Goal: Check status: Check status

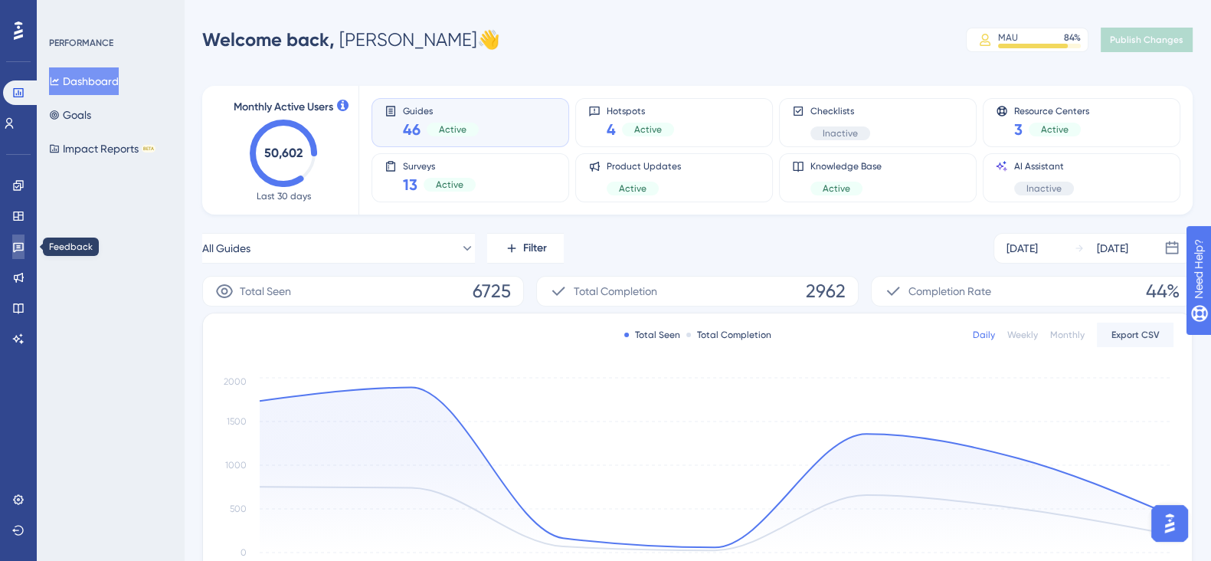
click at [13, 244] on icon at bounding box center [18, 248] width 11 height 10
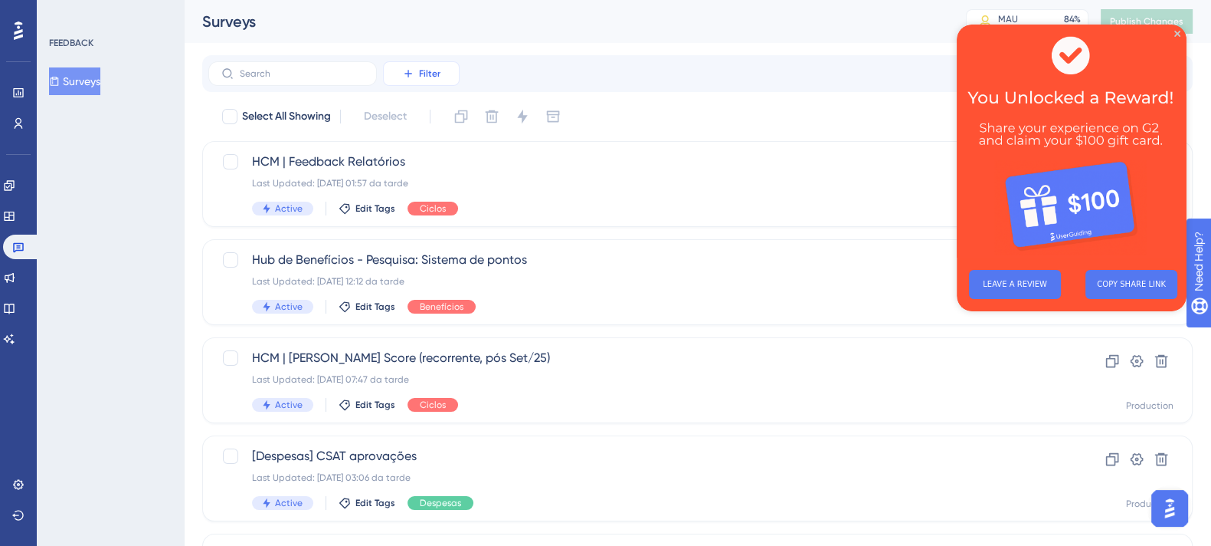
click at [422, 74] on span "Filter" at bounding box center [429, 73] width 21 height 12
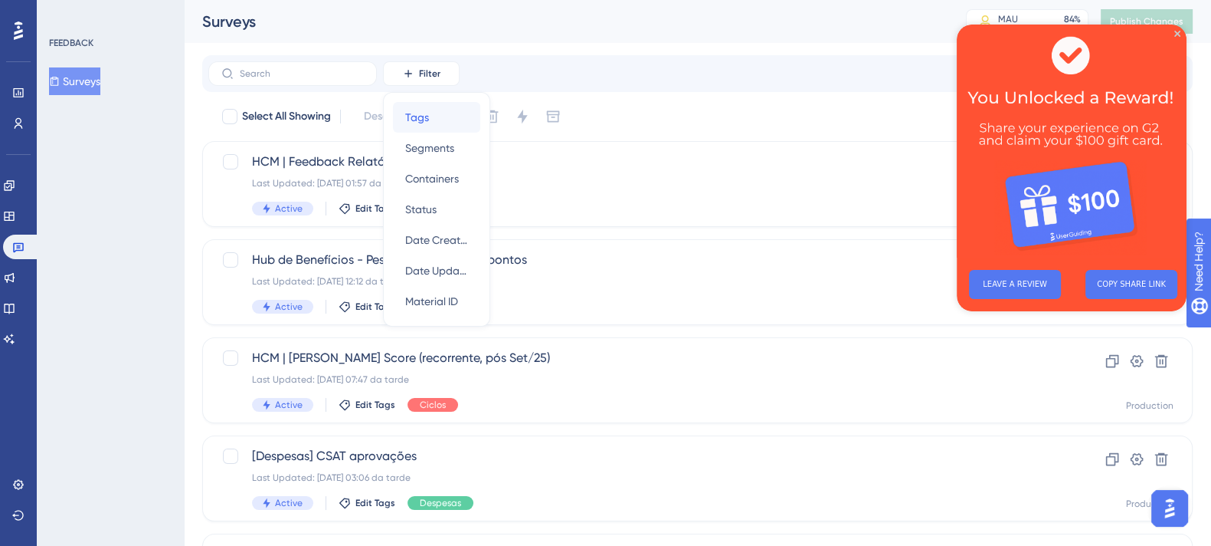
click at [452, 116] on div "Tags Tags" at bounding box center [436, 117] width 63 height 31
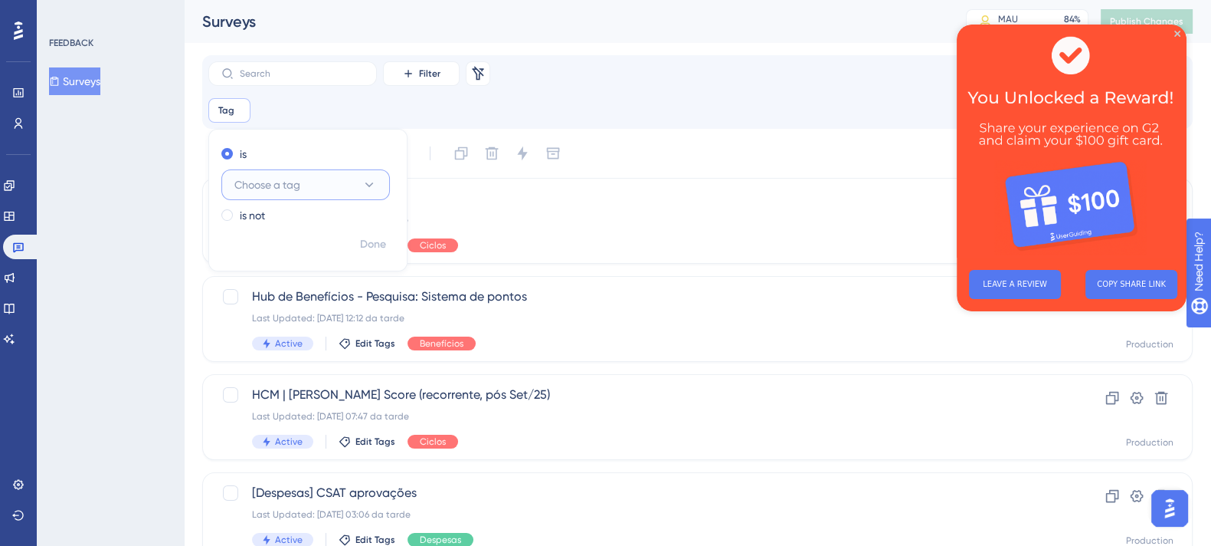
click at [310, 187] on button "Choose a tag" at bounding box center [305, 184] width 169 height 31
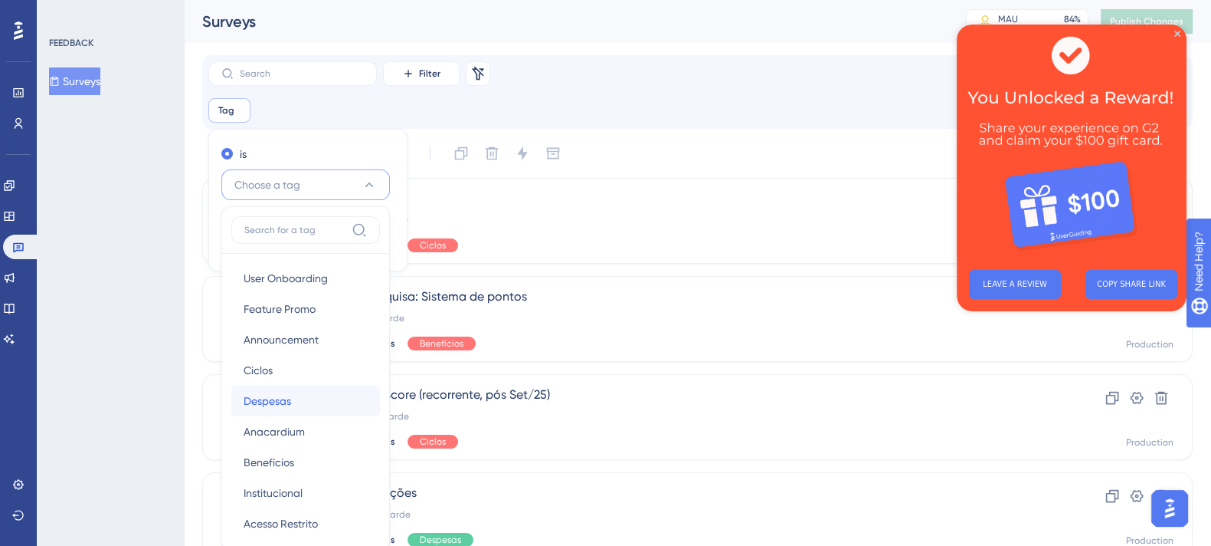
click at [287, 401] on span "Despesas" at bounding box center [268, 401] width 48 height 18
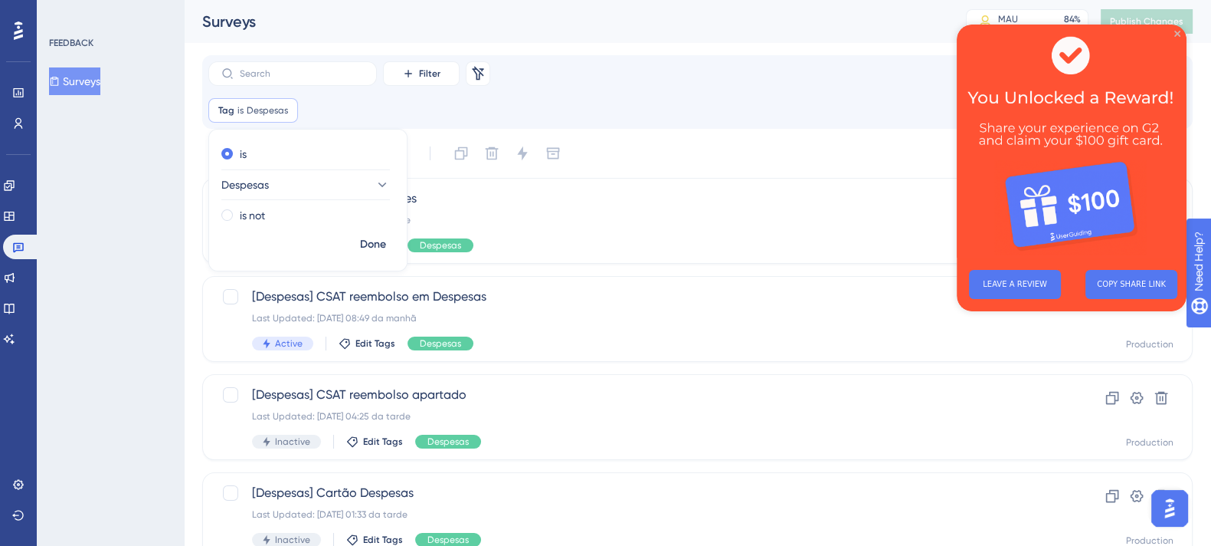
drag, startPoint x: 1180, startPoint y: 30, endPoint x: 2125, endPoint y: 51, distance: 945.7
click at [1180, 31] on icon "Close Preview" at bounding box center [1178, 34] width 6 height 6
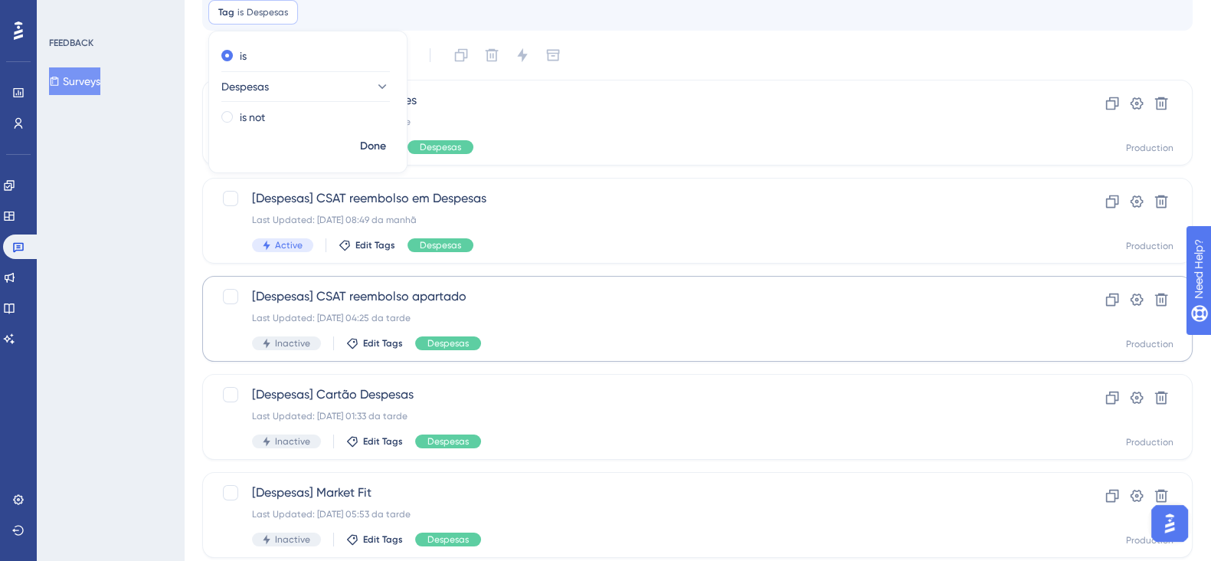
scroll to position [241, 0]
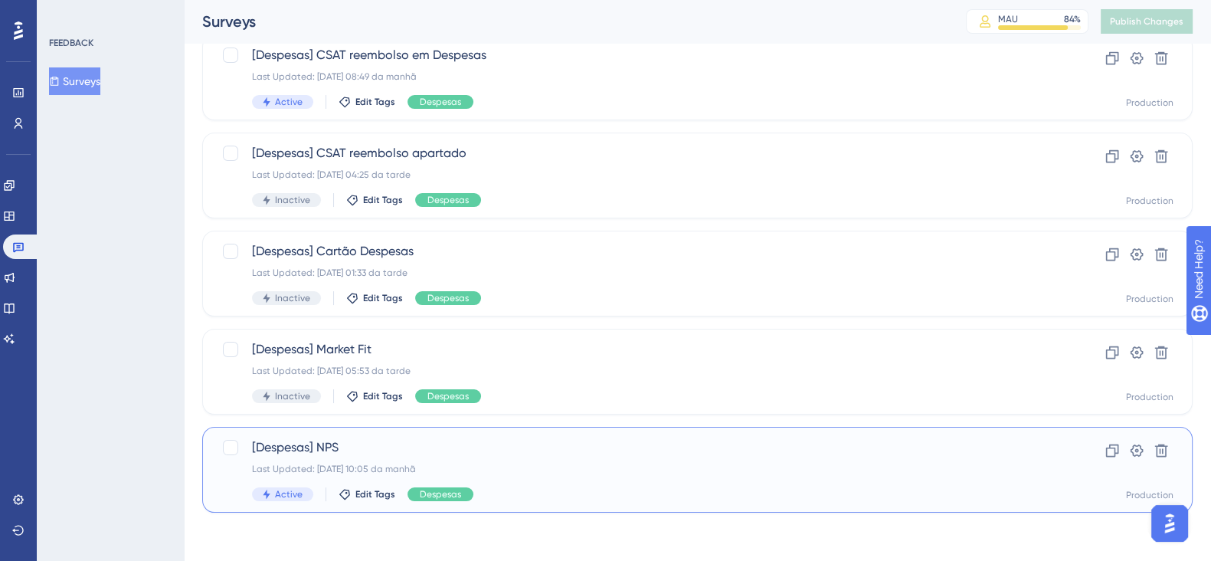
click at [536, 465] on div "Last Updated: [DATE] 10:05 da manhã" at bounding box center [636, 469] width 768 height 12
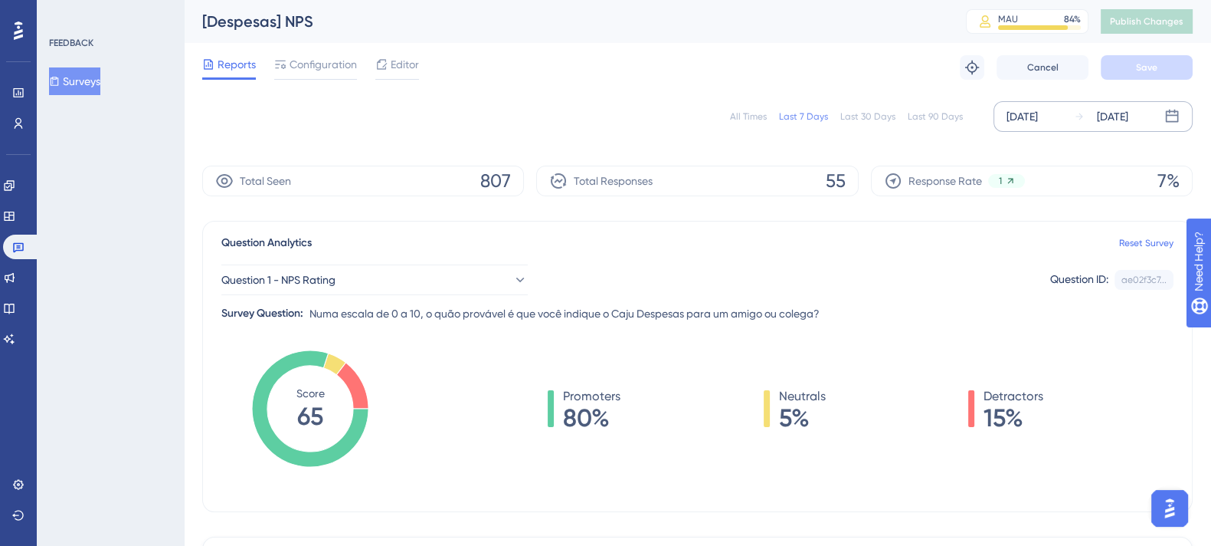
click at [1159, 117] on div "[DATE] [DATE]" at bounding box center [1093, 116] width 199 height 31
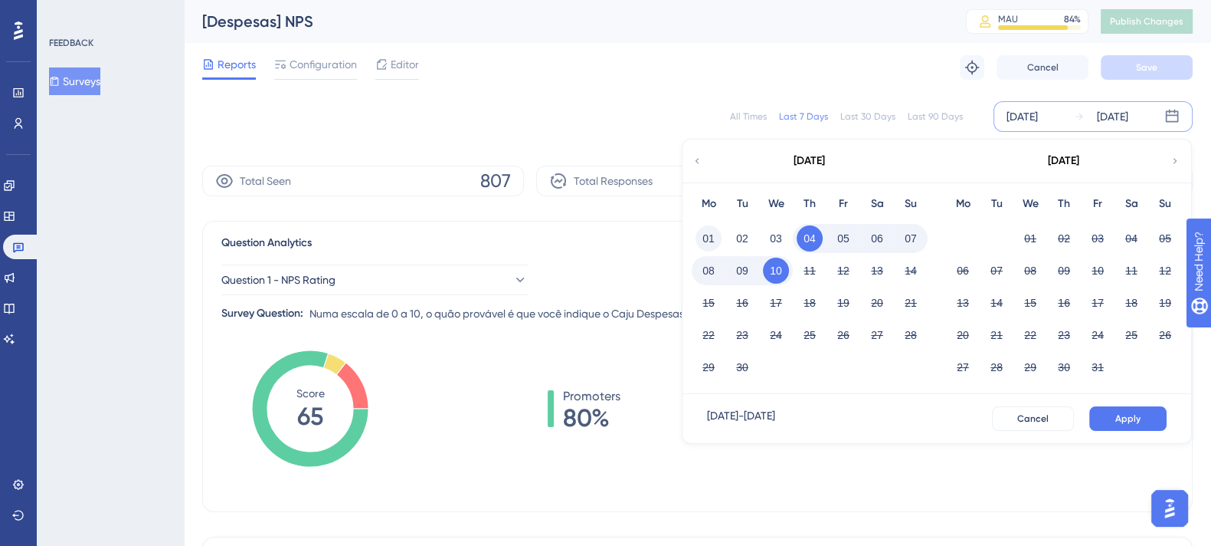
click at [706, 238] on button "01" at bounding box center [709, 238] width 26 height 26
click at [1138, 406] on button "Apply" at bounding box center [1127, 418] width 77 height 25
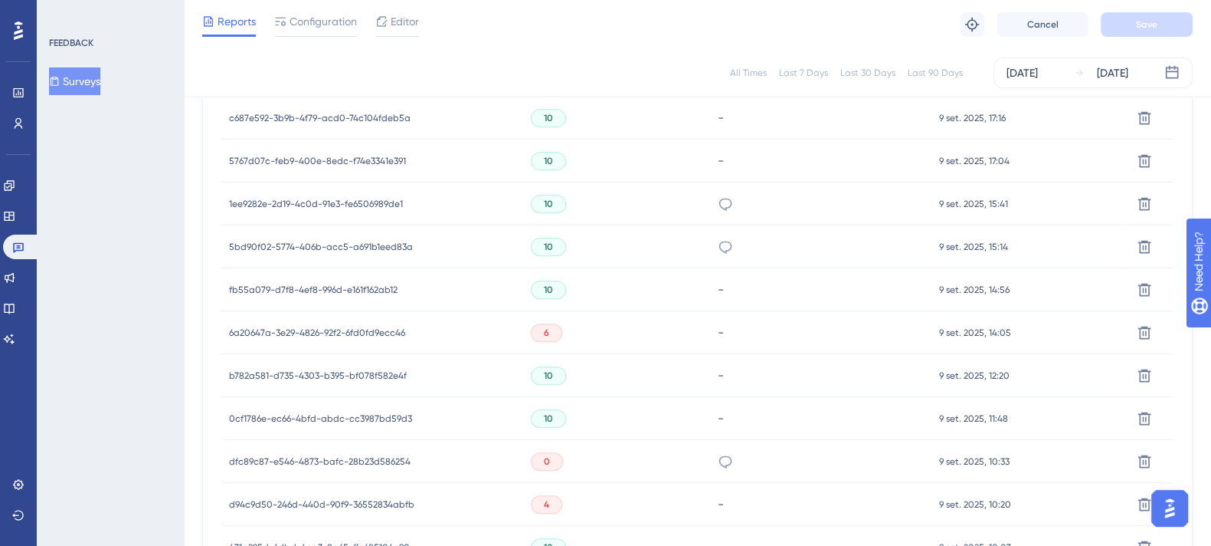
scroll to position [1080, 0]
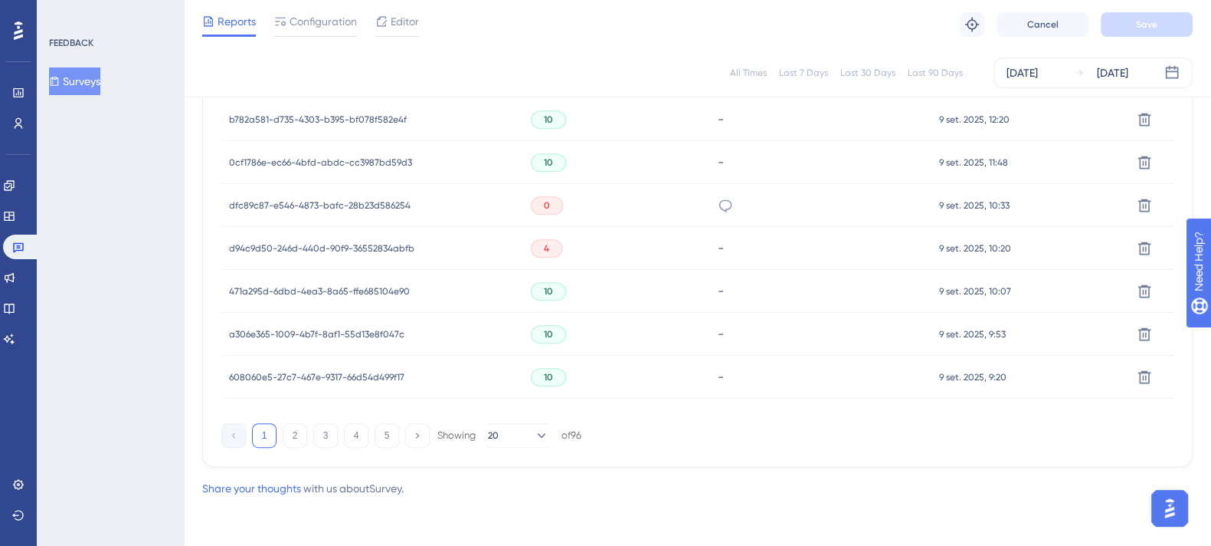
click at [359, 196] on div "dfc89c87-e546-4873-bafc-28b23d586254 dfc89c87-e546-4873-bafc-28b23d586254" at bounding box center [320, 205] width 182 height 43
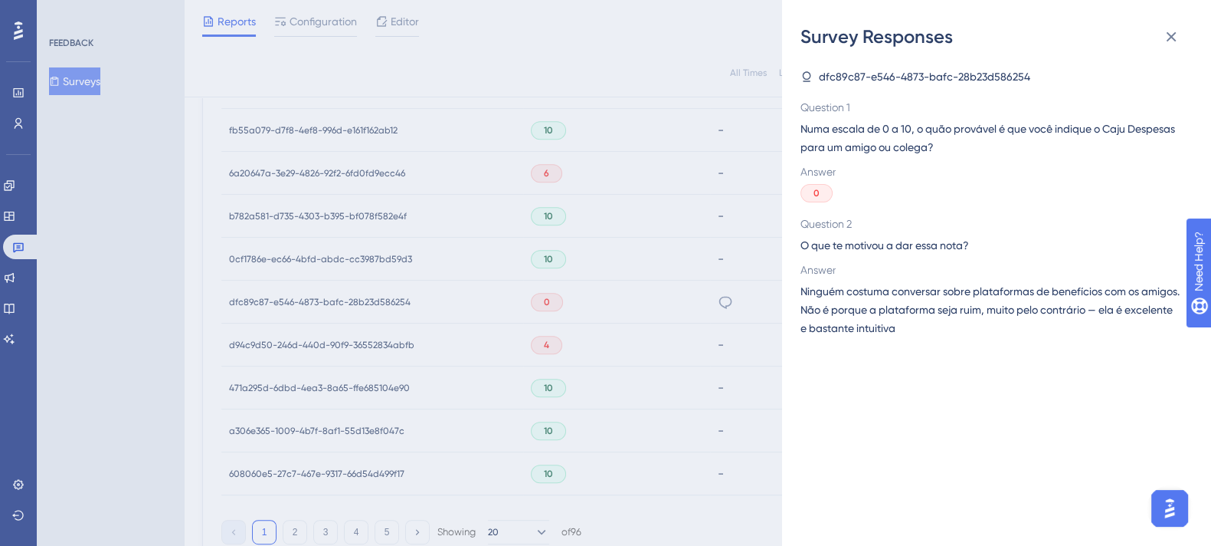
scroll to position [952, 0]
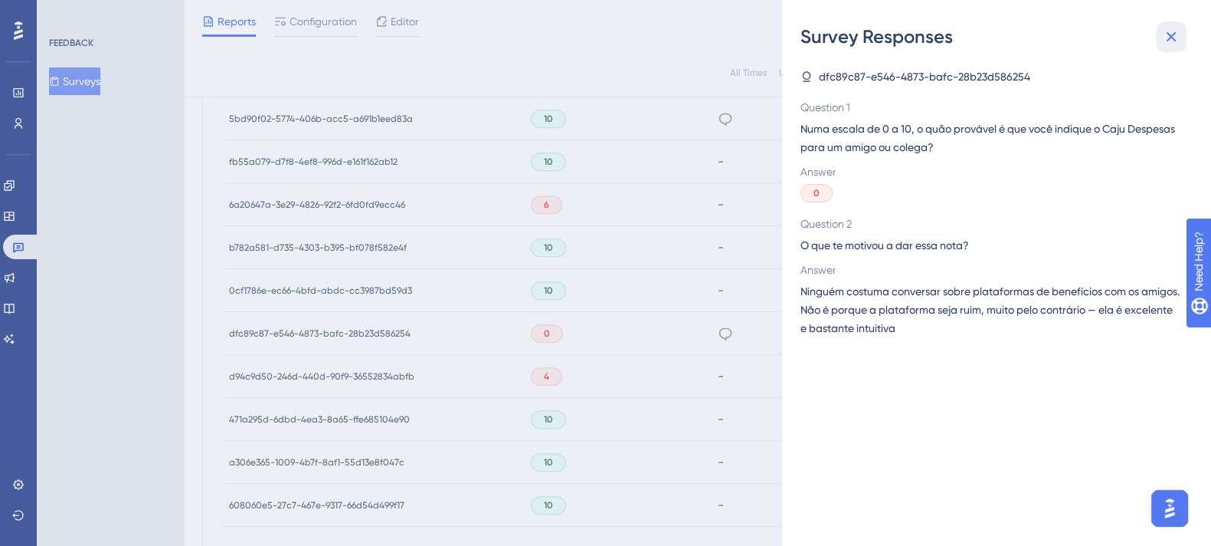
click at [1165, 32] on icon at bounding box center [1171, 37] width 18 height 18
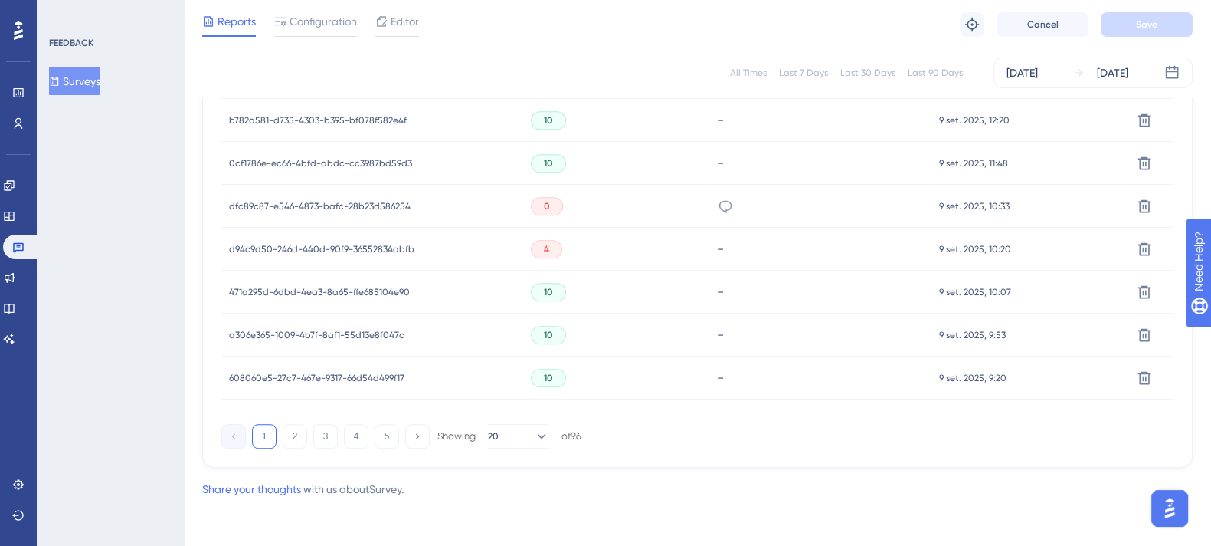
scroll to position [1080, 0]
click at [287, 436] on button "2" at bounding box center [295, 435] width 25 height 25
click at [327, 434] on button "3" at bounding box center [325, 435] width 25 height 25
click at [360, 430] on button "4" at bounding box center [356, 435] width 25 height 25
click at [264, 431] on button "1" at bounding box center [264, 435] width 25 height 25
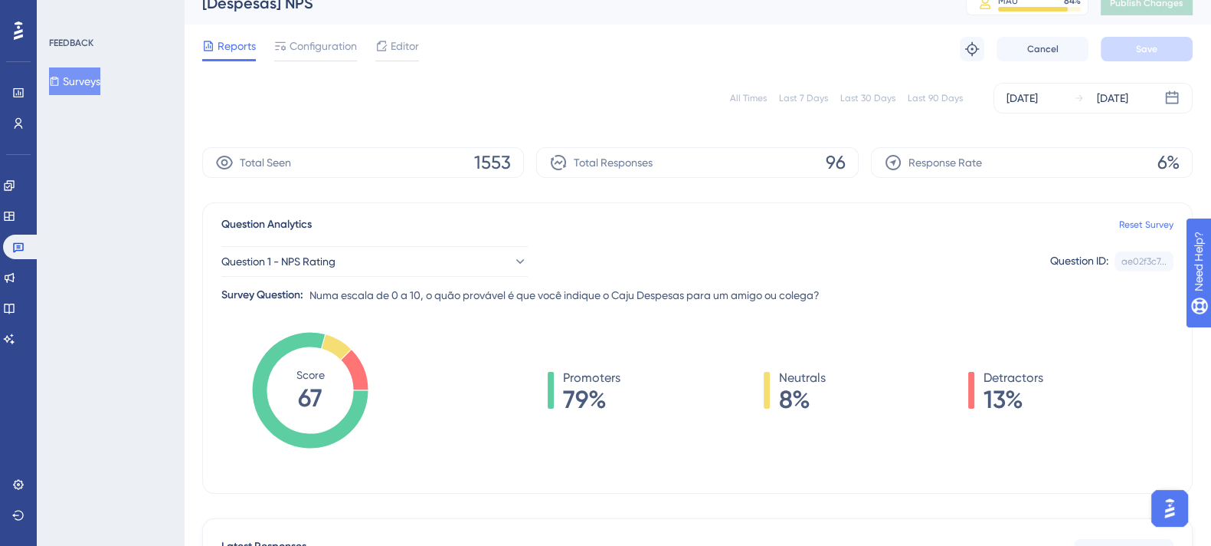
scroll to position [0, 0]
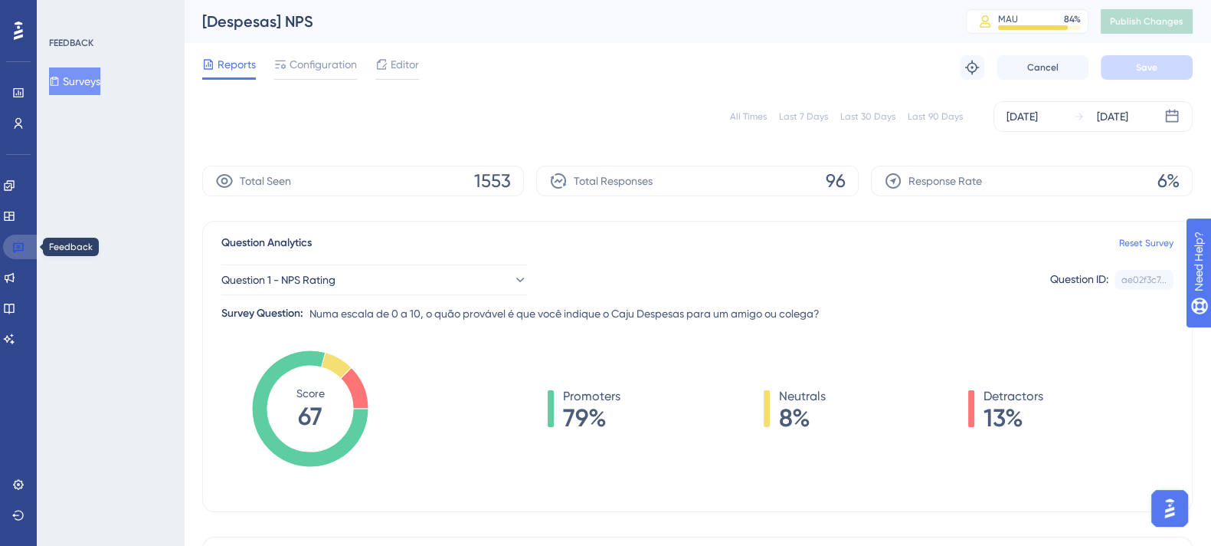
click at [16, 248] on icon at bounding box center [18, 247] width 12 height 12
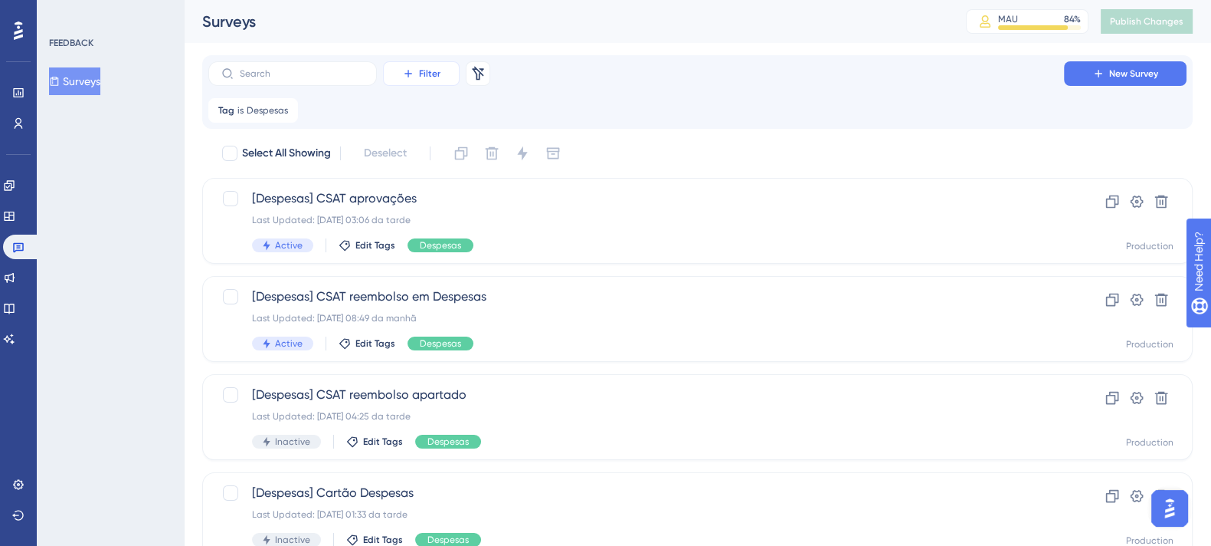
click at [428, 81] on button "Filter" at bounding box center [421, 73] width 77 height 25
click at [454, 112] on div "Tags Tags" at bounding box center [436, 117] width 63 height 31
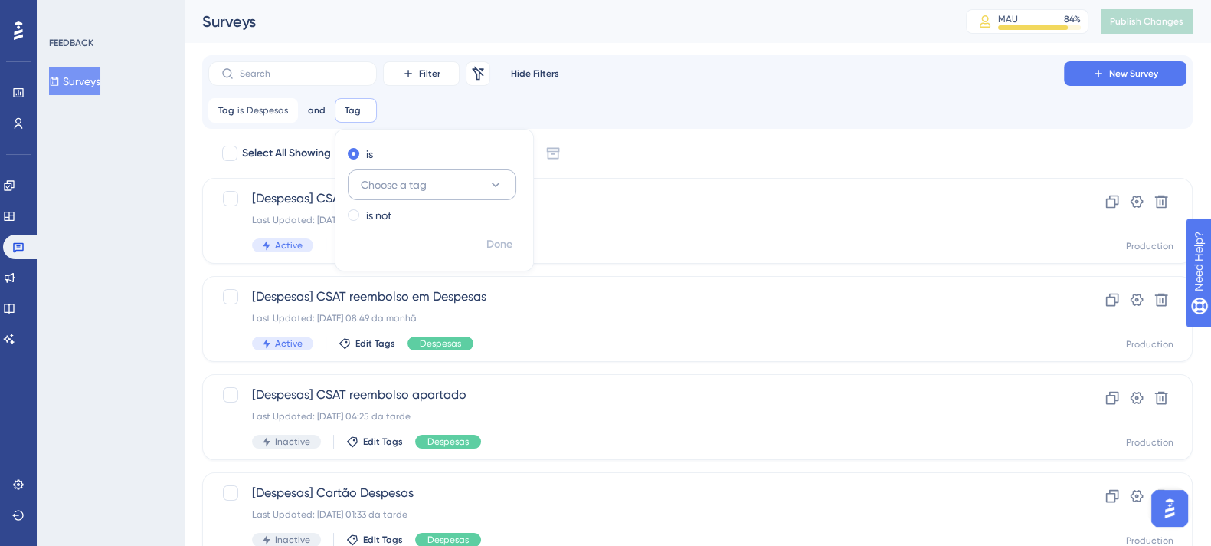
click at [410, 191] on span "Choose a tag" at bounding box center [394, 184] width 66 height 18
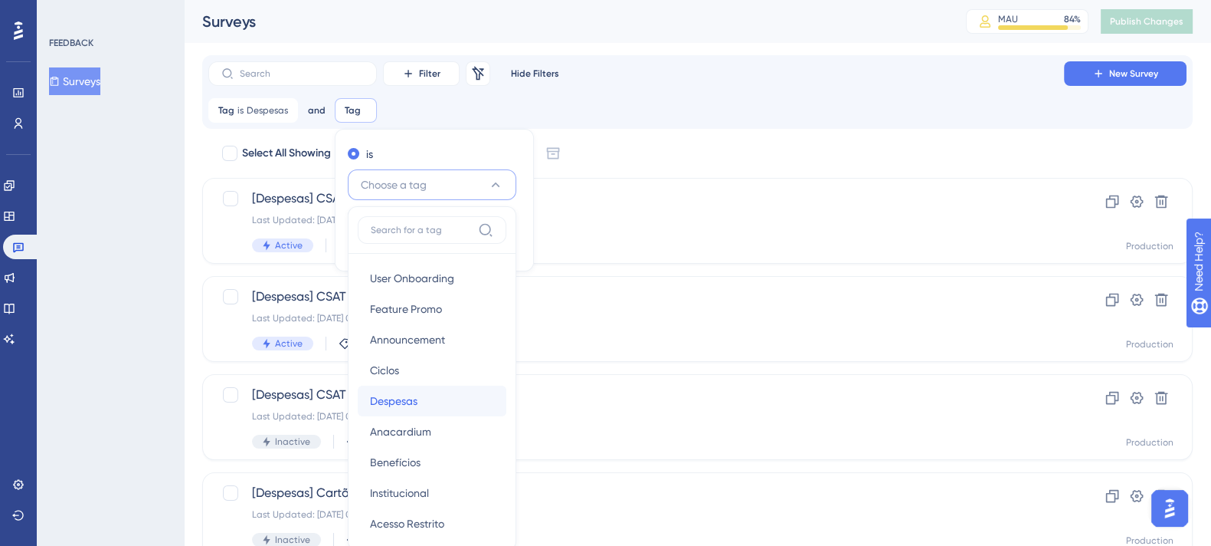
click at [411, 392] on span "Despesas" at bounding box center [394, 401] width 48 height 18
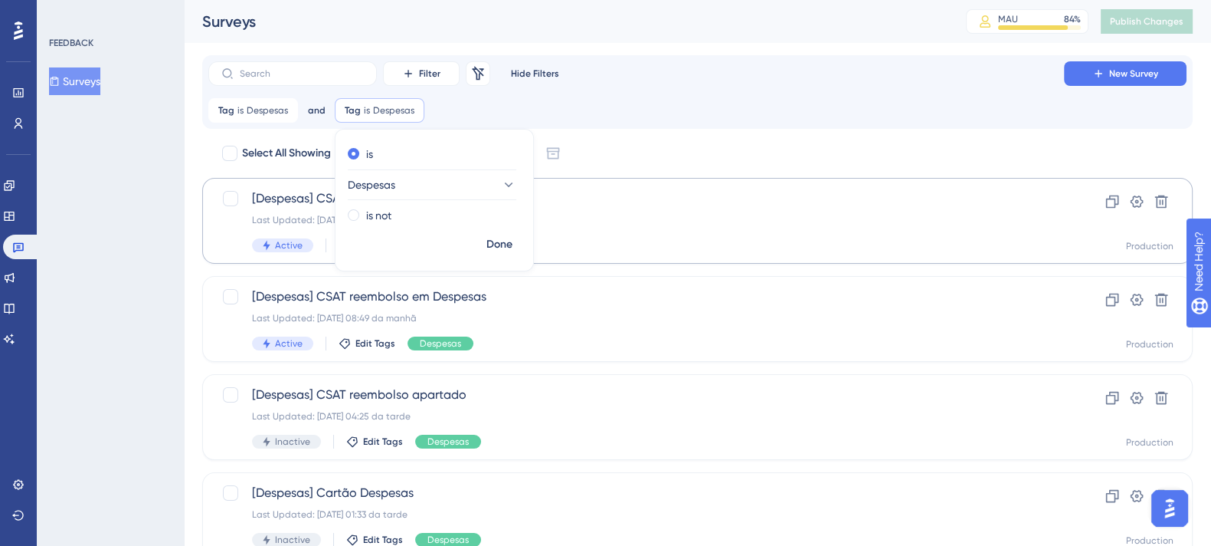
click at [485, 242] on button "Done" at bounding box center [499, 245] width 43 height 28
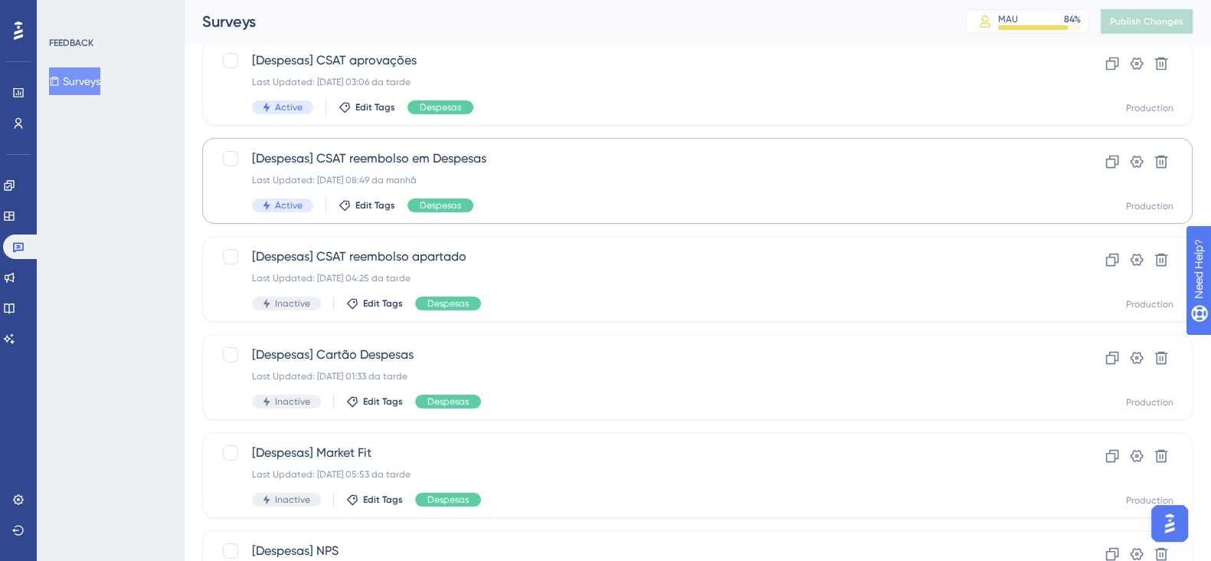
scroll to position [114, 0]
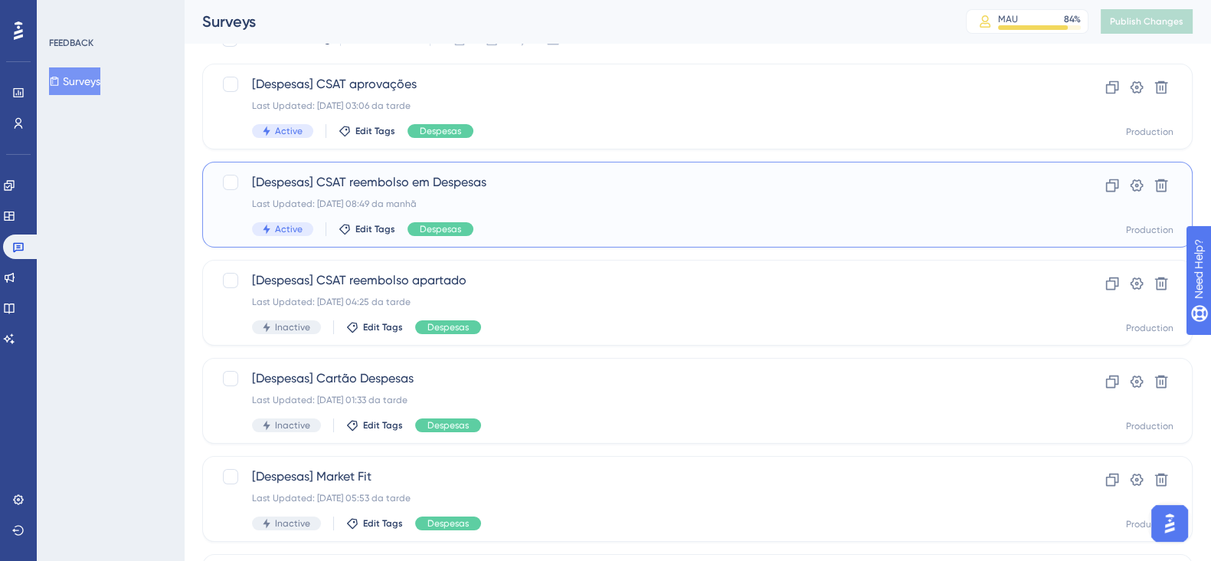
click at [562, 185] on span "[Despesas] CSAT reembolso em Despesas" at bounding box center [636, 182] width 768 height 18
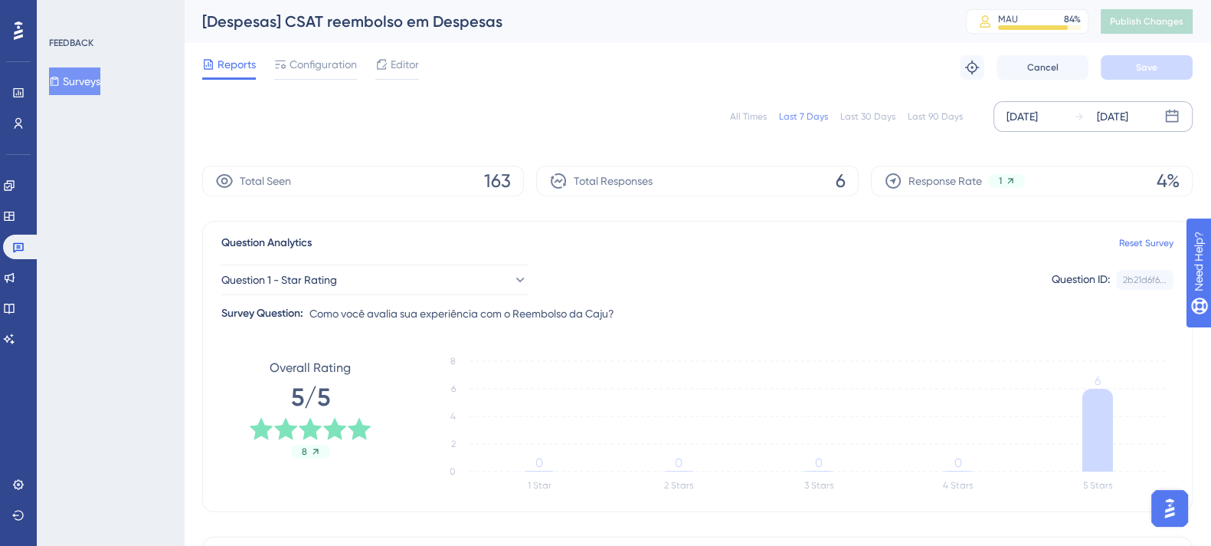
click at [1129, 113] on div "[DATE]" at bounding box center [1112, 116] width 31 height 18
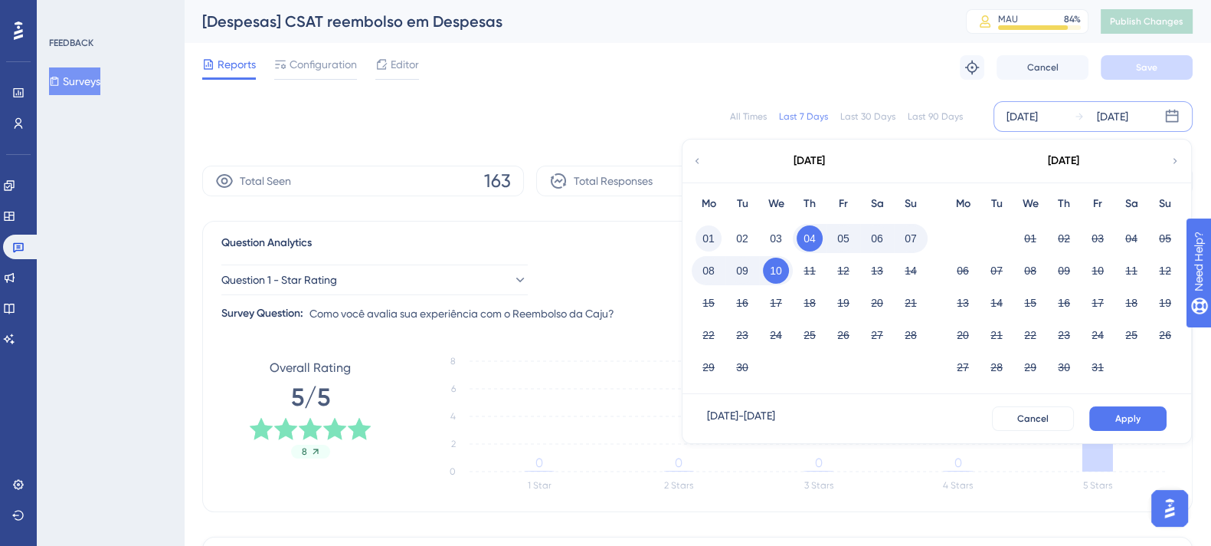
click at [703, 248] on button "01" at bounding box center [709, 238] width 26 height 26
click at [1142, 411] on button "Apply" at bounding box center [1127, 418] width 77 height 25
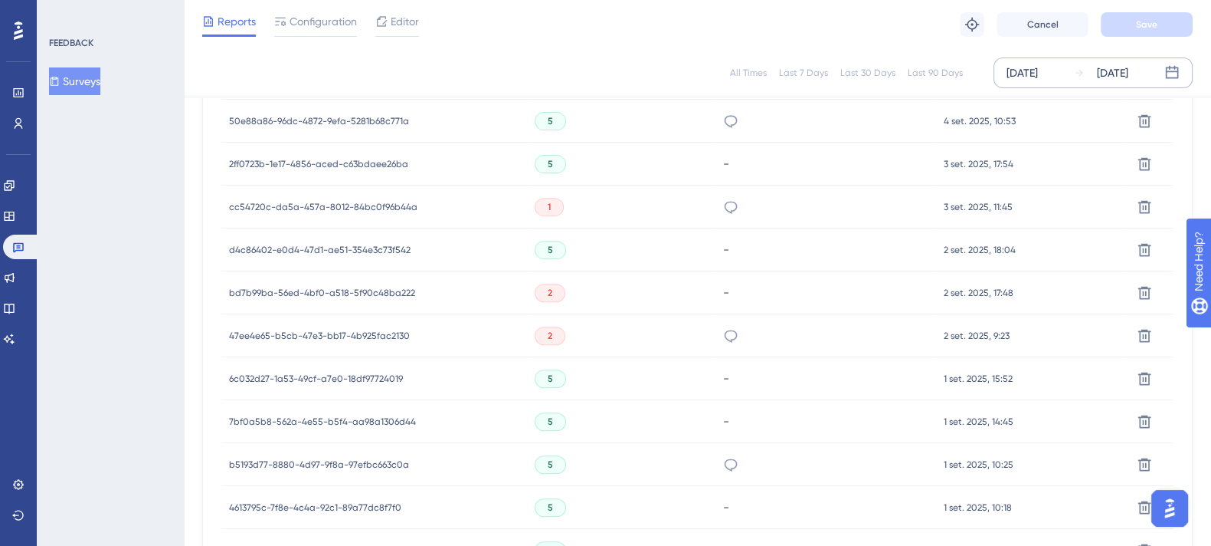
scroll to position [765, 0]
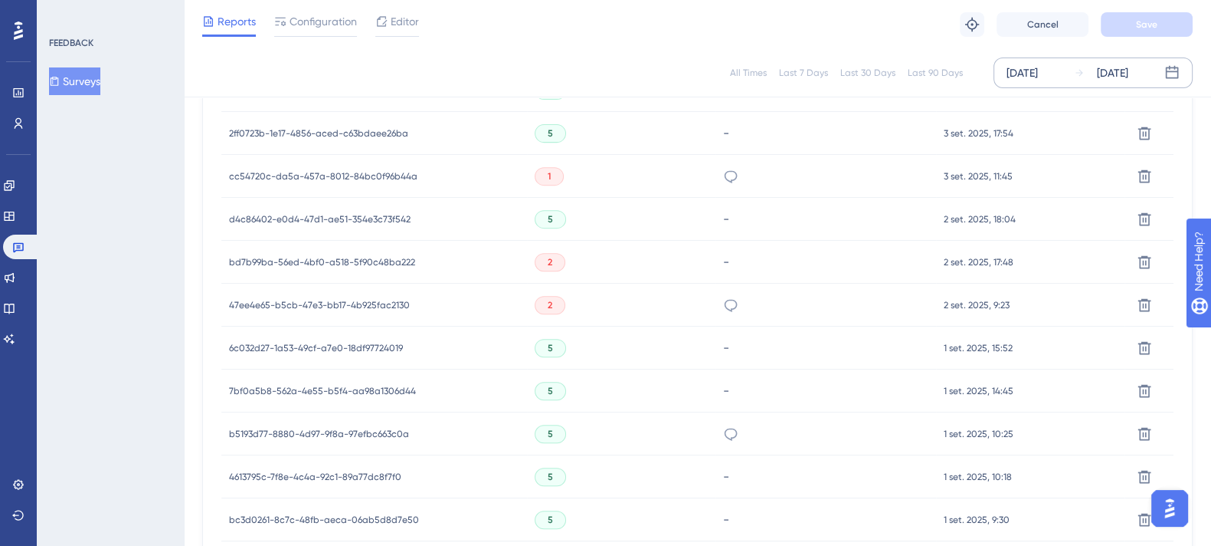
click at [362, 301] on span "47ee4e65-b5cb-47e3-bb17-4b925fac2130" at bounding box center [319, 305] width 181 height 12
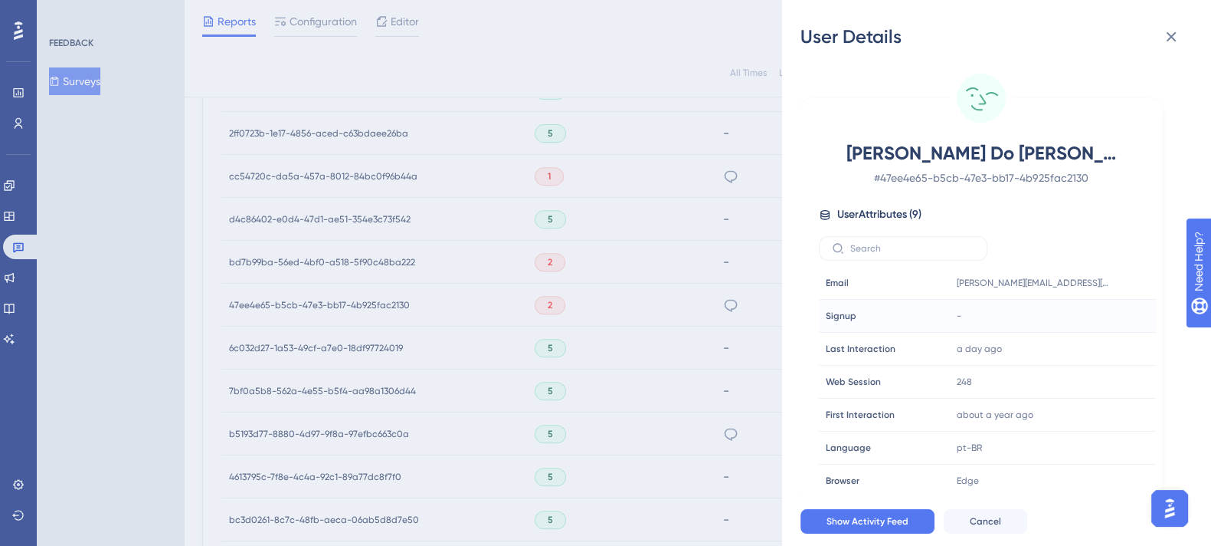
scroll to position [69, 0]
click at [701, 389] on div "User Details [PERSON_NAME] Do [PERSON_NAME] # 47ee4e65-b5cb-47e3-bb17-4b925fac2…" at bounding box center [605, 273] width 1211 height 546
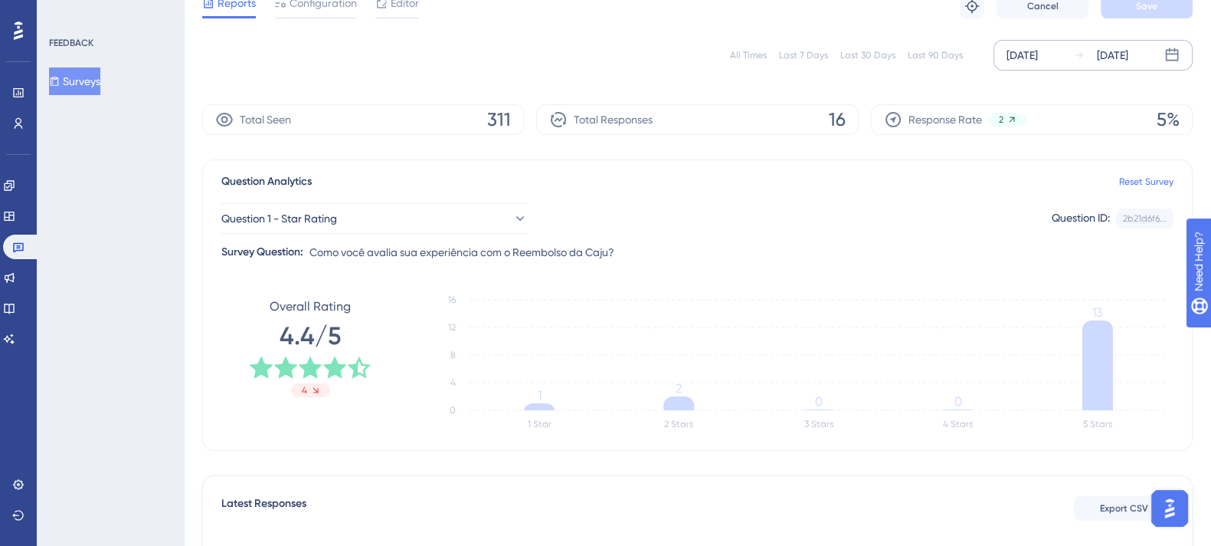
scroll to position [0, 0]
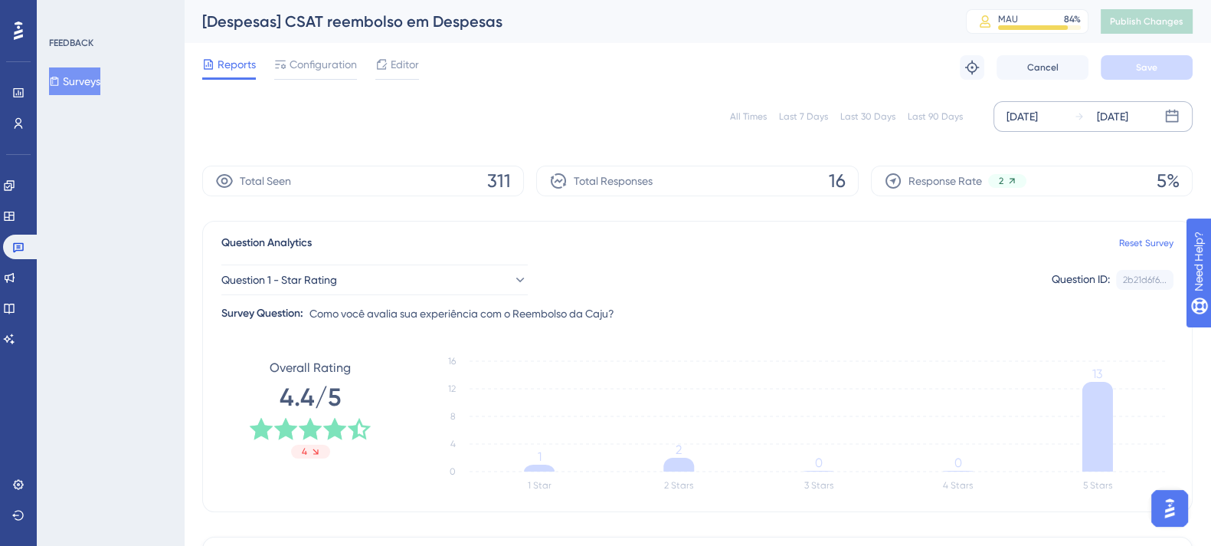
click at [1129, 119] on div "[DATE]" at bounding box center [1112, 116] width 31 height 18
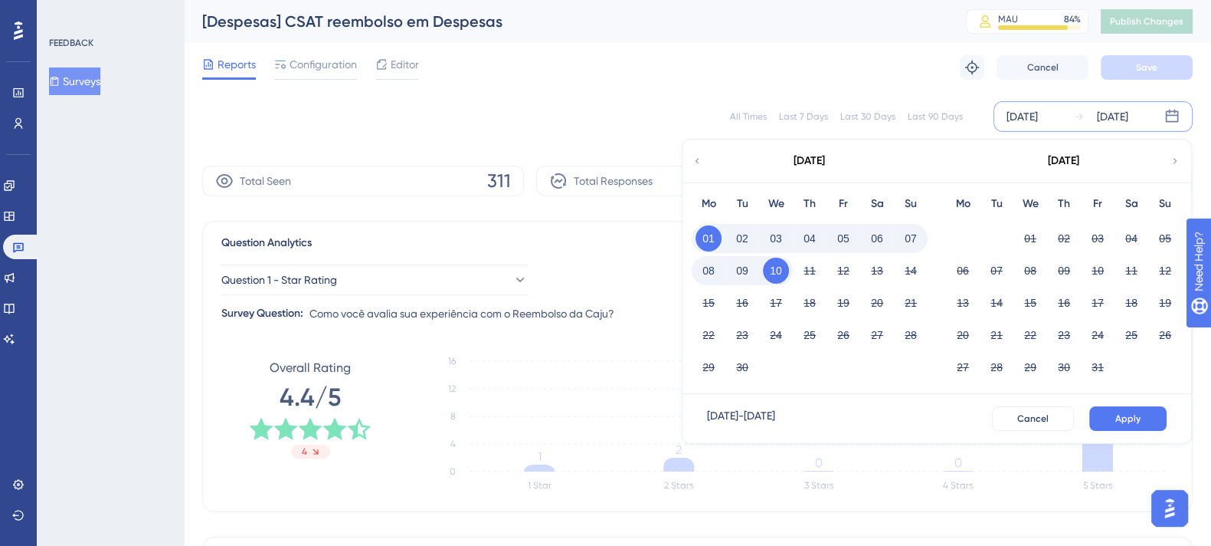
click at [696, 158] on icon at bounding box center [697, 161] width 11 height 14
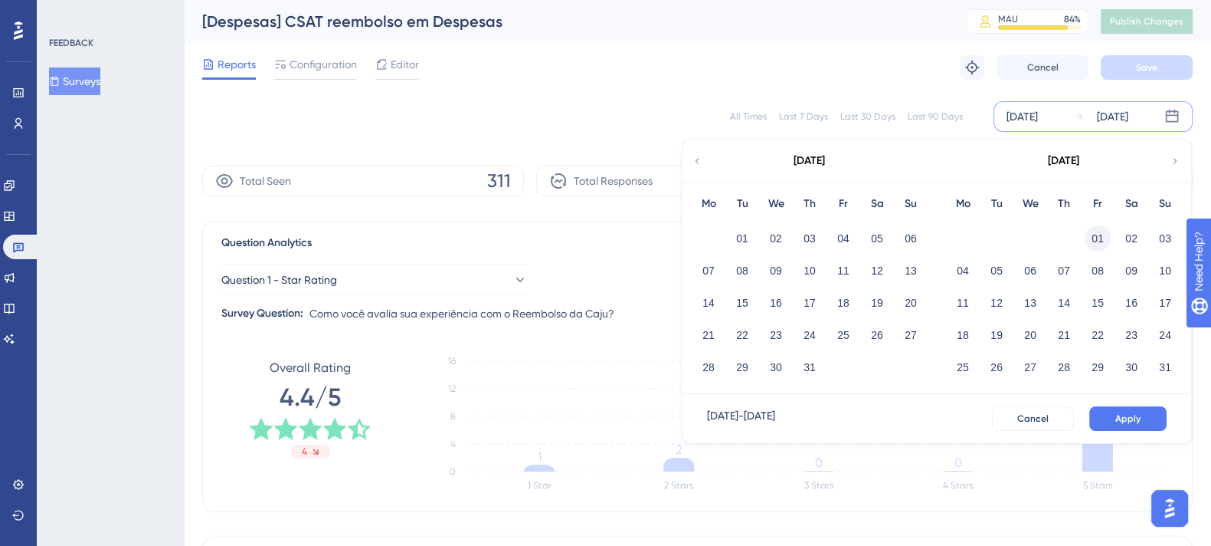
click at [1099, 238] on button "01" at bounding box center [1098, 238] width 26 height 26
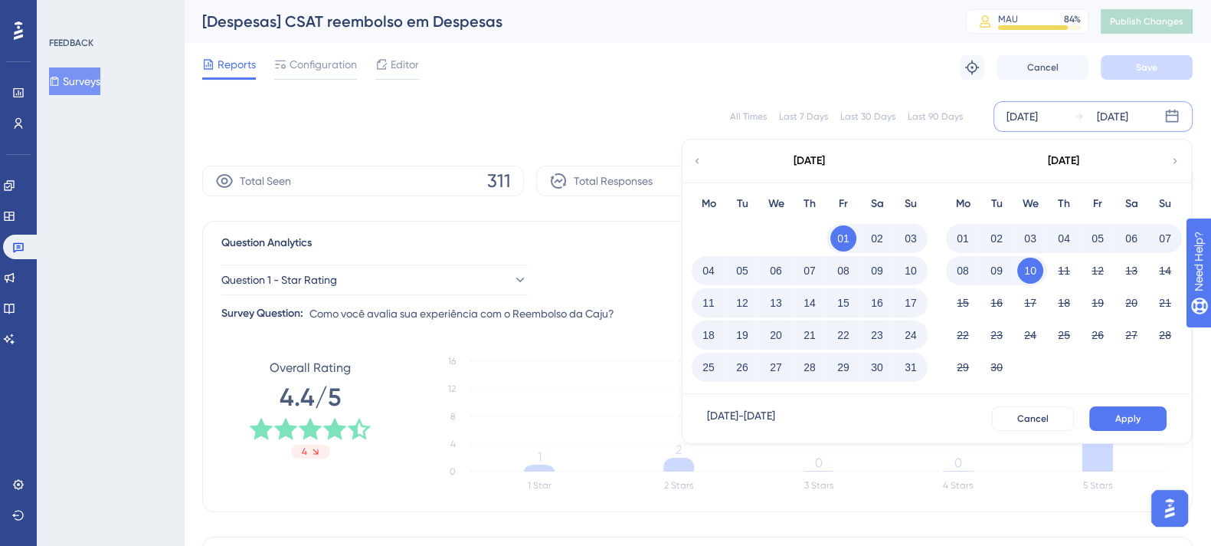
click at [909, 367] on button "31" at bounding box center [911, 367] width 26 height 26
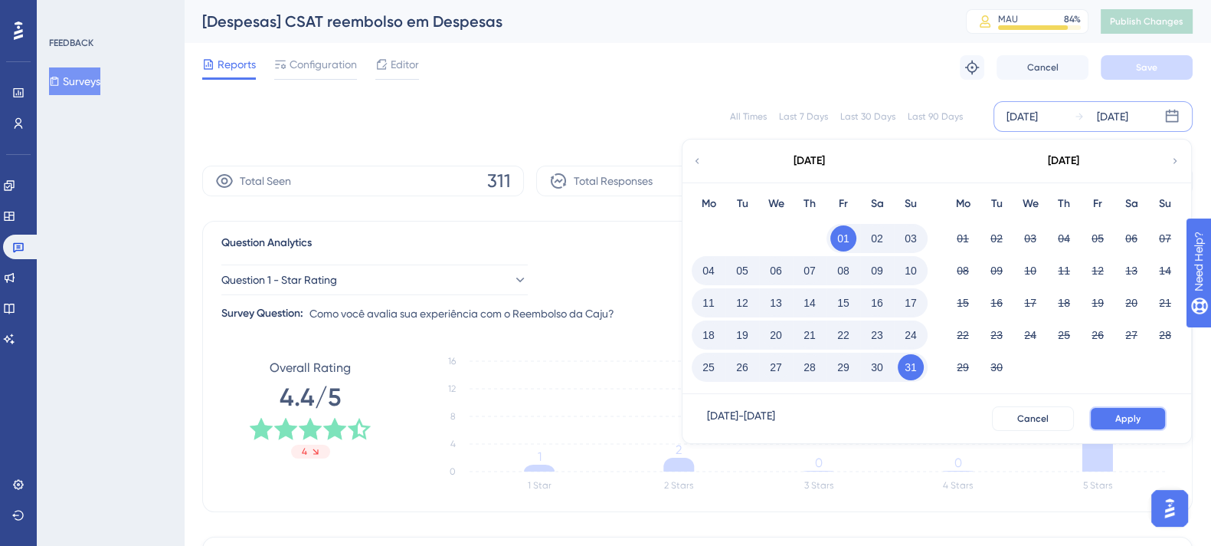
click at [1107, 410] on button "Apply" at bounding box center [1127, 418] width 77 height 25
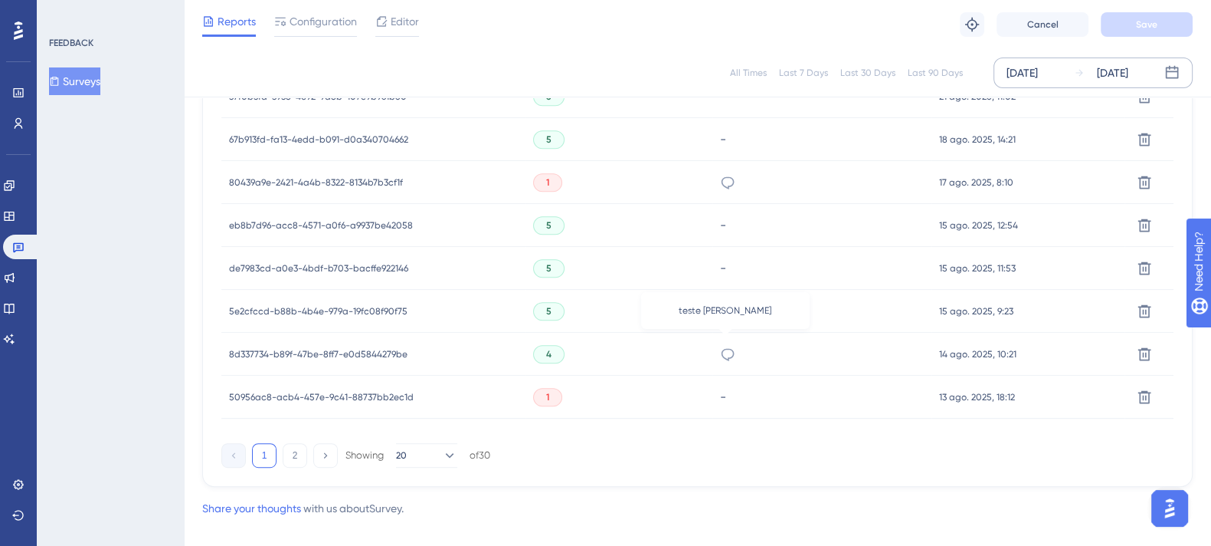
scroll to position [1080, 0]
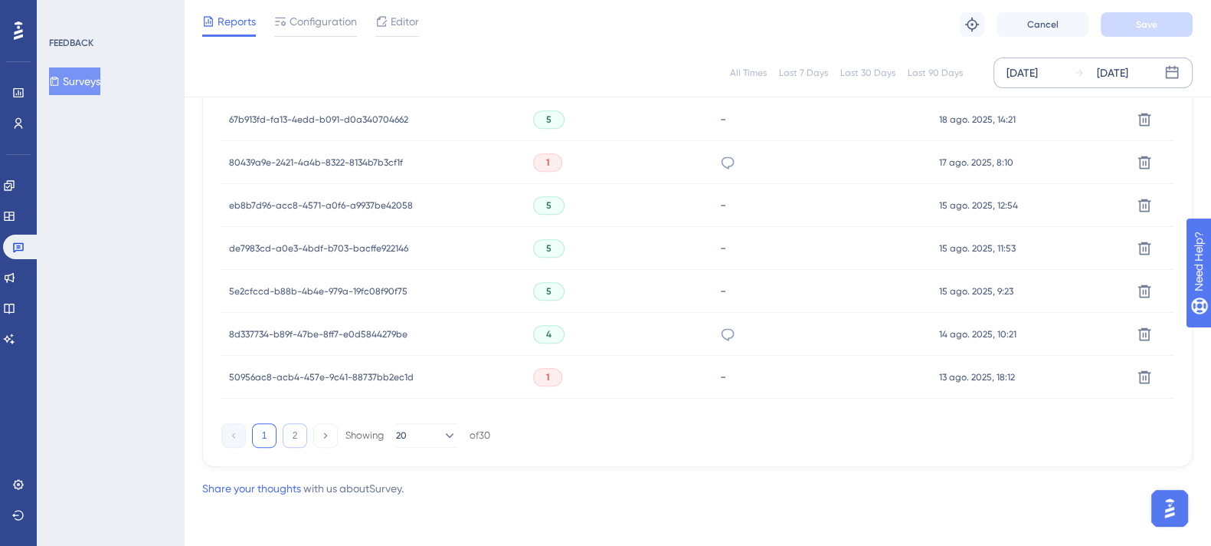
click at [290, 435] on button "2" at bounding box center [295, 435] width 25 height 25
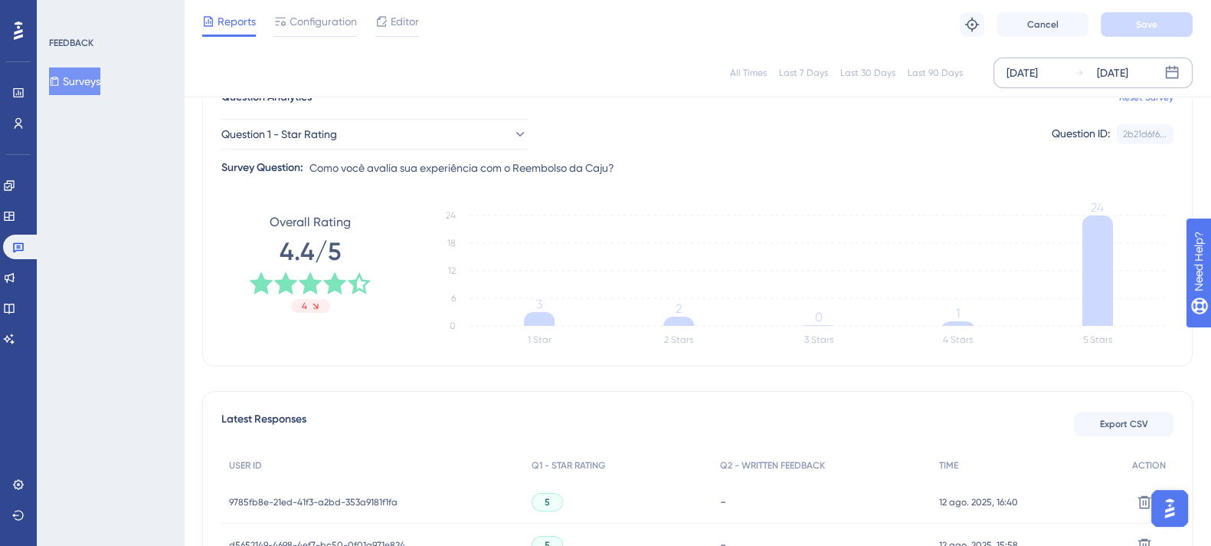
scroll to position [0, 0]
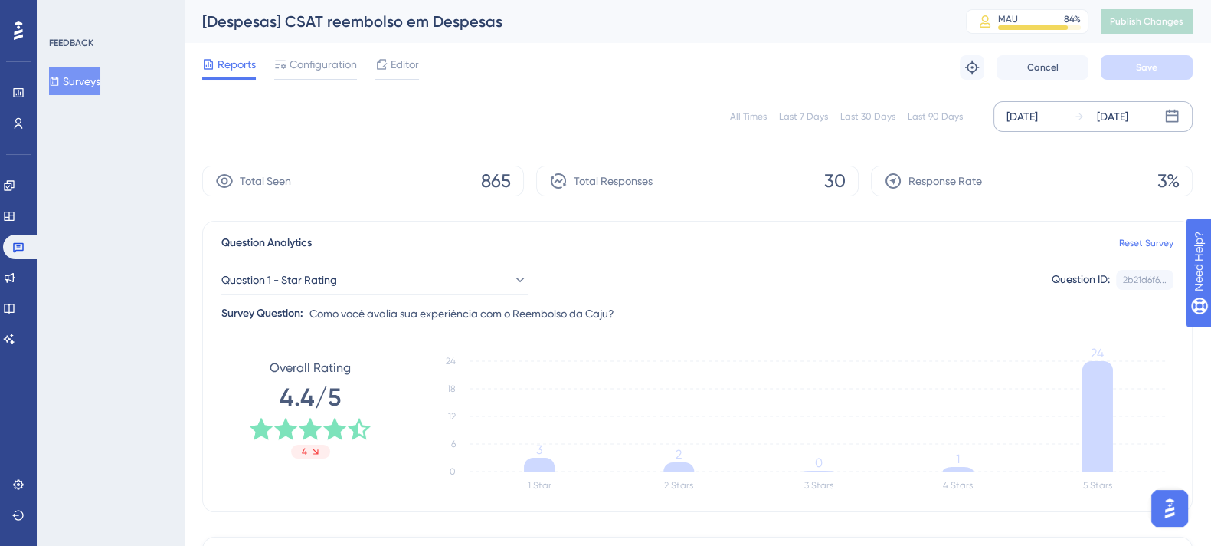
click at [1129, 121] on div "[DATE]" at bounding box center [1112, 116] width 31 height 18
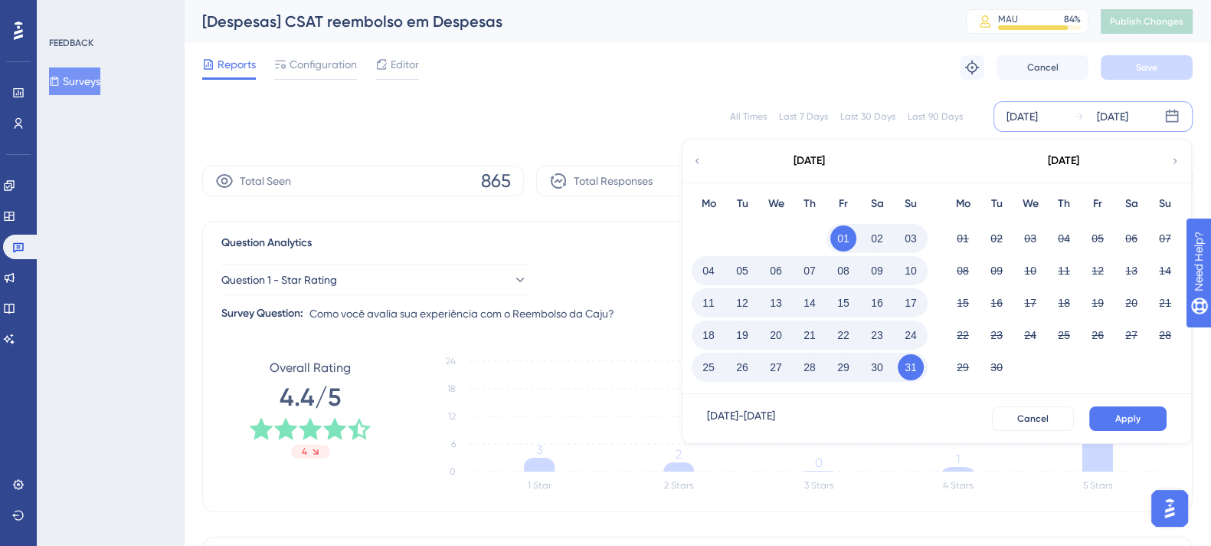
click at [693, 162] on icon at bounding box center [697, 161] width 11 height 14
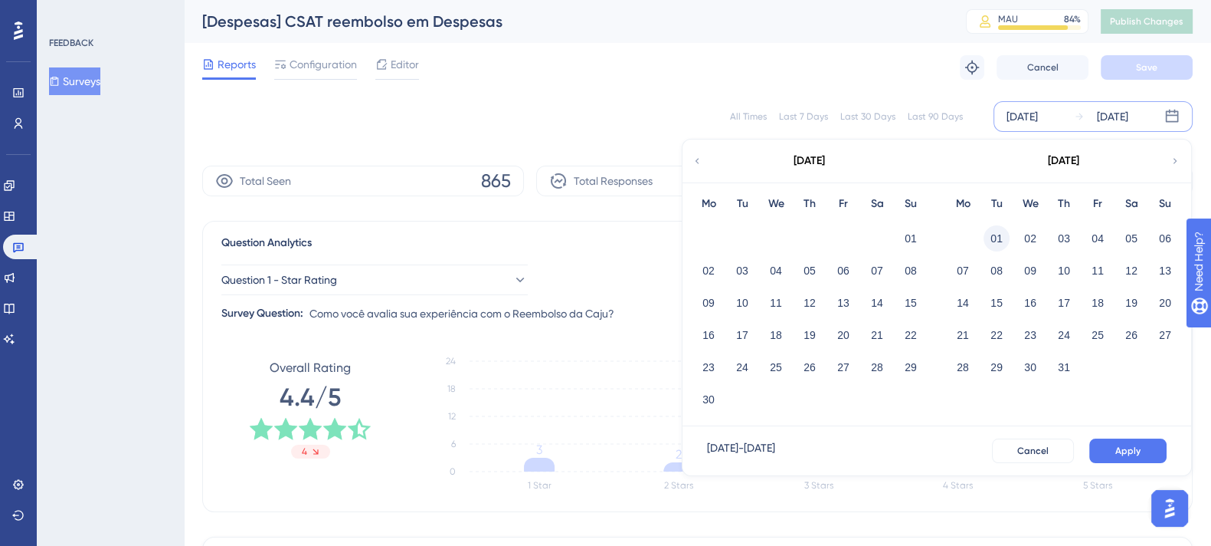
click at [992, 235] on button "01" at bounding box center [997, 238] width 26 height 26
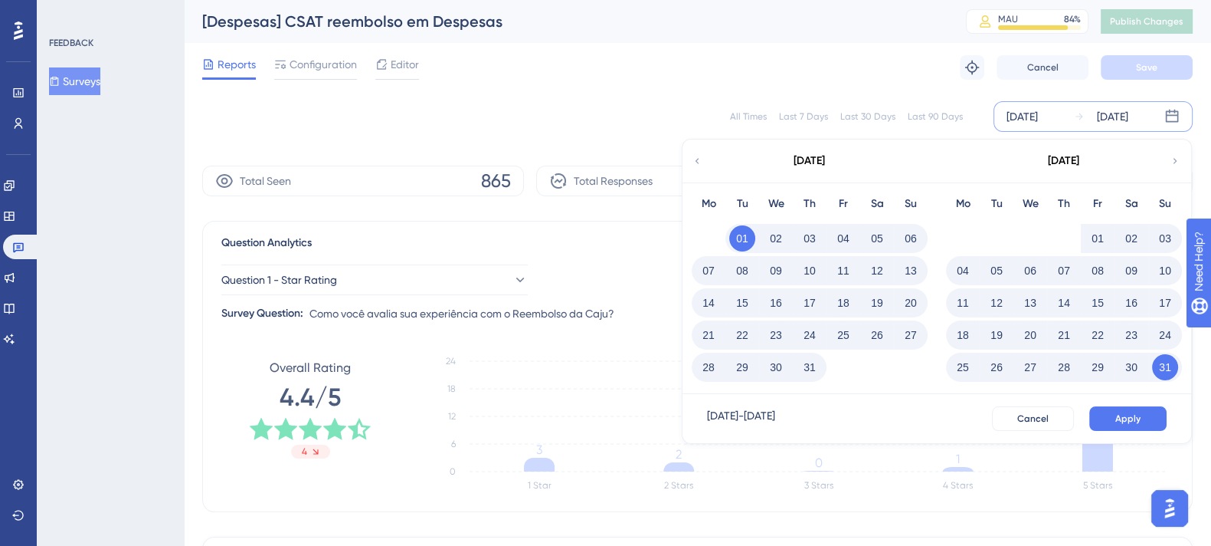
click at [804, 364] on button "31" at bounding box center [810, 367] width 26 height 26
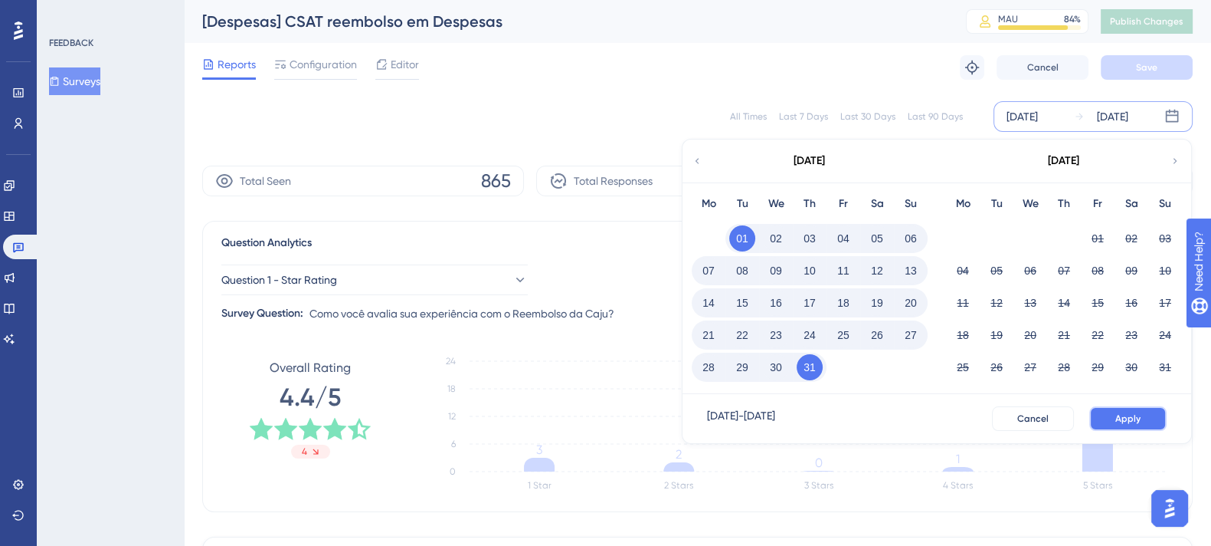
click at [1122, 423] on span "Apply" at bounding box center [1128, 418] width 25 height 12
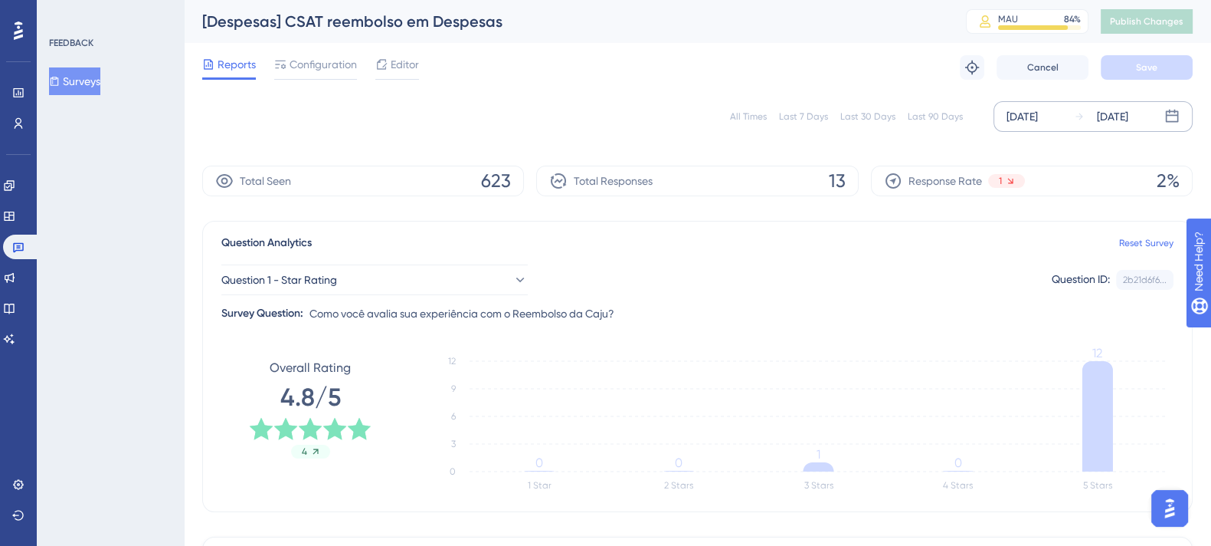
click at [1129, 119] on div "[DATE]" at bounding box center [1112, 116] width 31 height 18
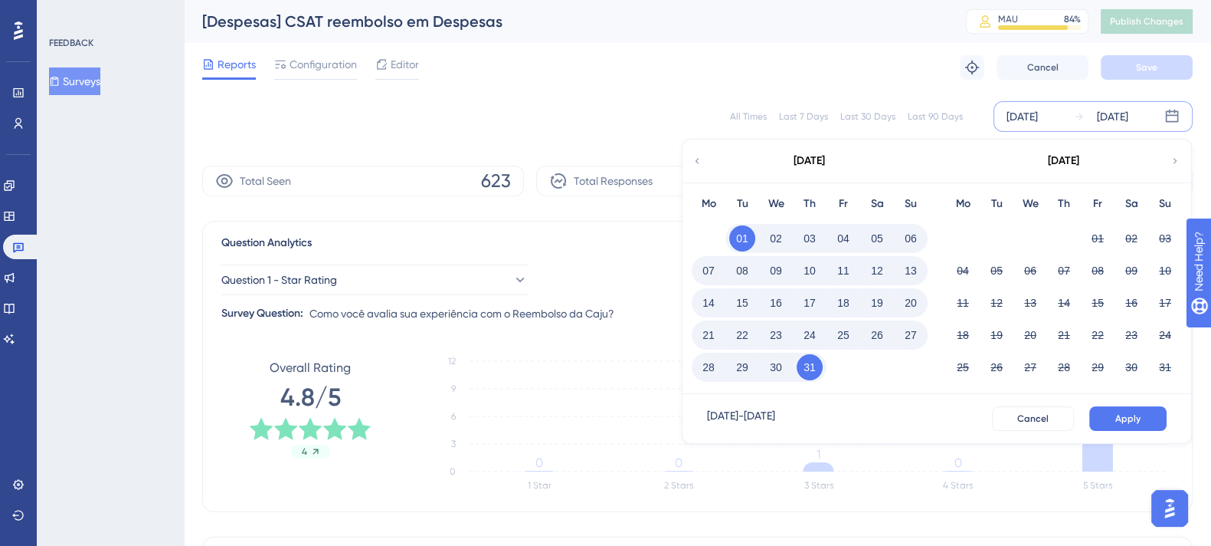
click at [687, 152] on div "[DATE]" at bounding box center [809, 160] width 253 height 43
click at [697, 161] on icon at bounding box center [697, 161] width 11 height 14
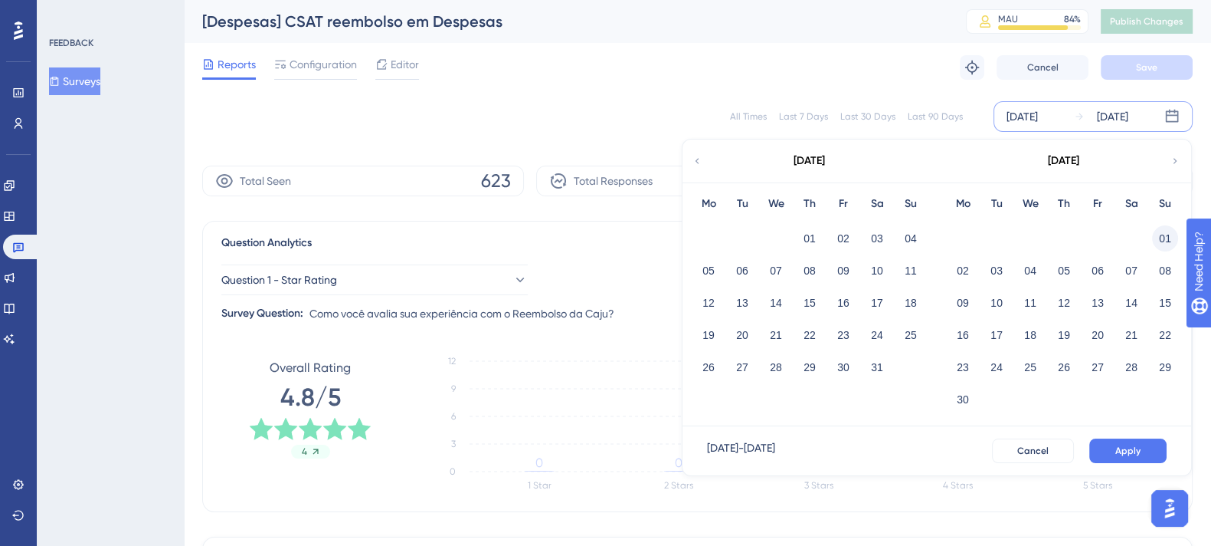
click at [1163, 234] on button "01" at bounding box center [1165, 238] width 26 height 26
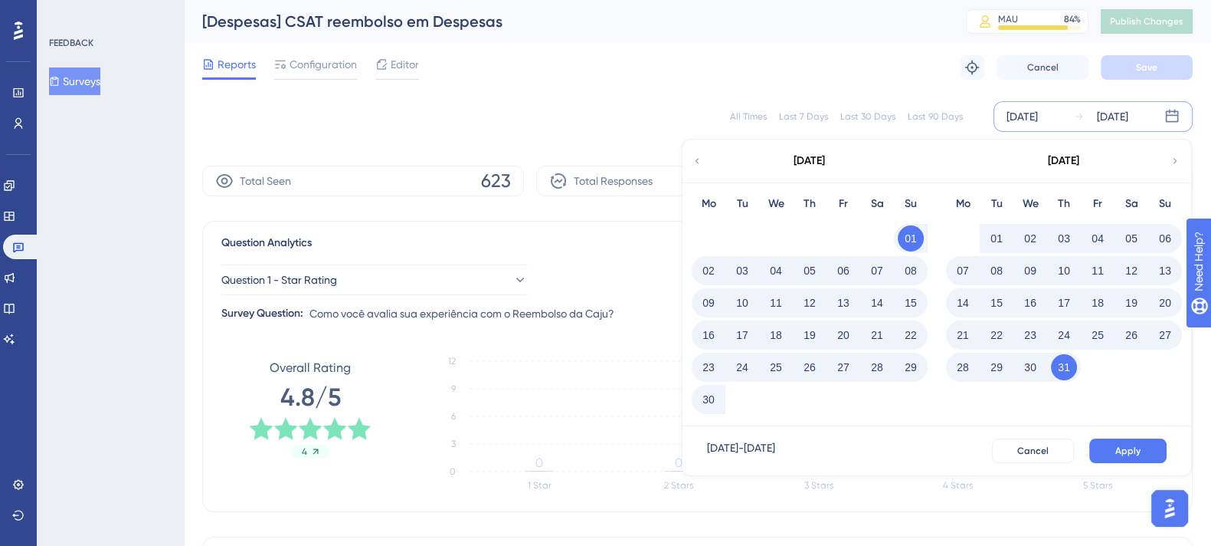
click at [709, 398] on button "30" at bounding box center [709, 399] width 26 height 26
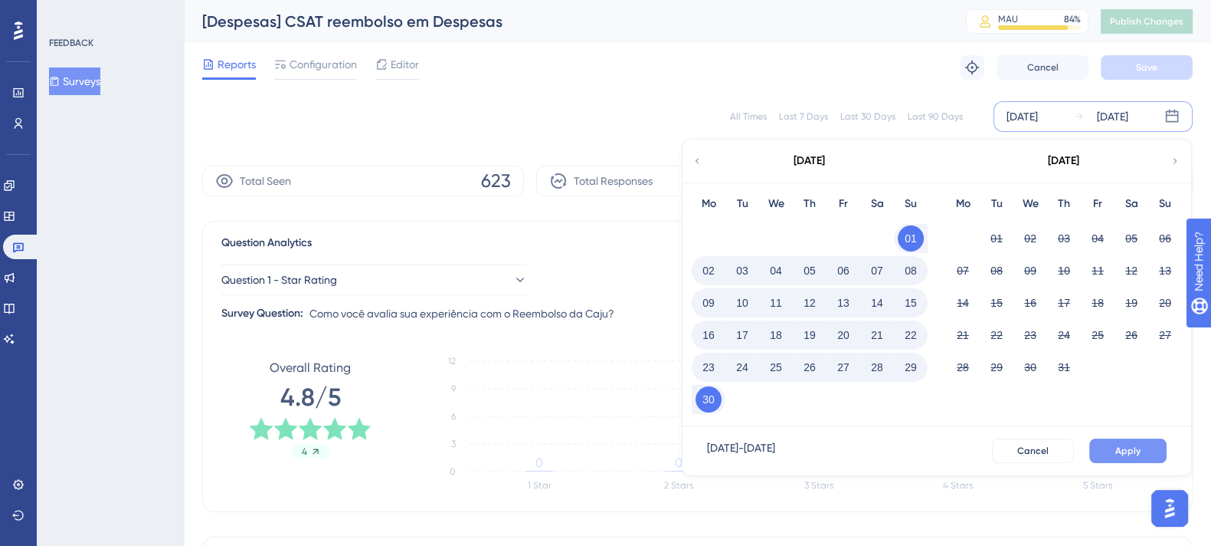
click at [1128, 445] on span "Apply" at bounding box center [1128, 450] width 25 height 12
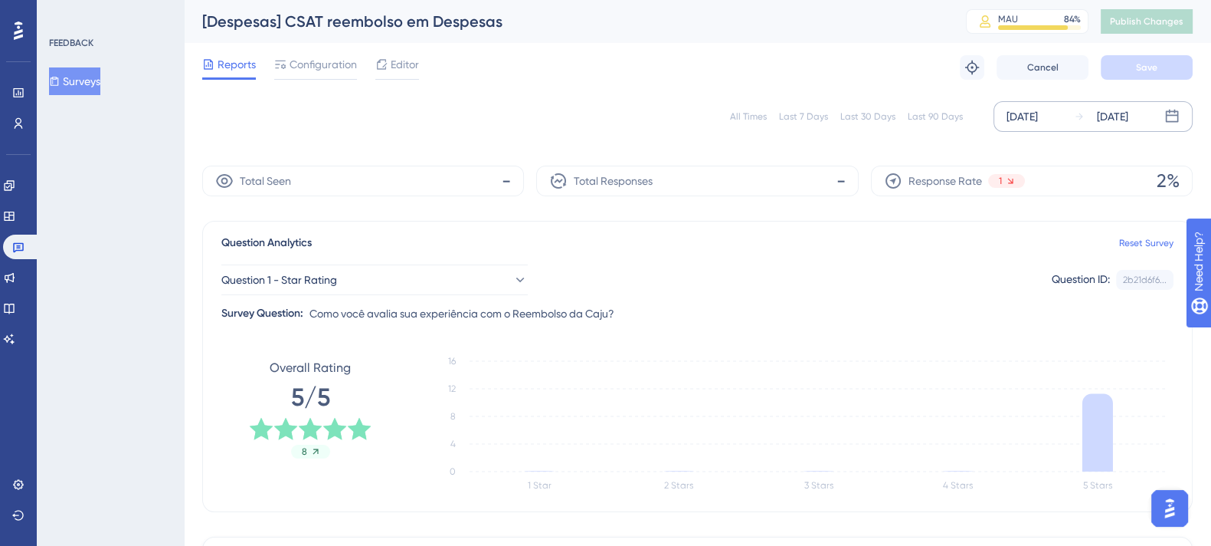
click at [762, 117] on div "All Times" at bounding box center [748, 116] width 37 height 12
